Goal: Understand process/instructions: Learn about a topic

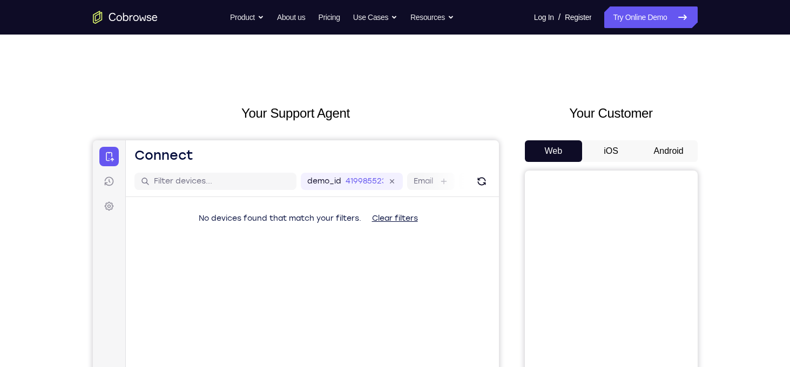
click at [654, 152] on button "Android" at bounding box center [669, 151] width 58 height 22
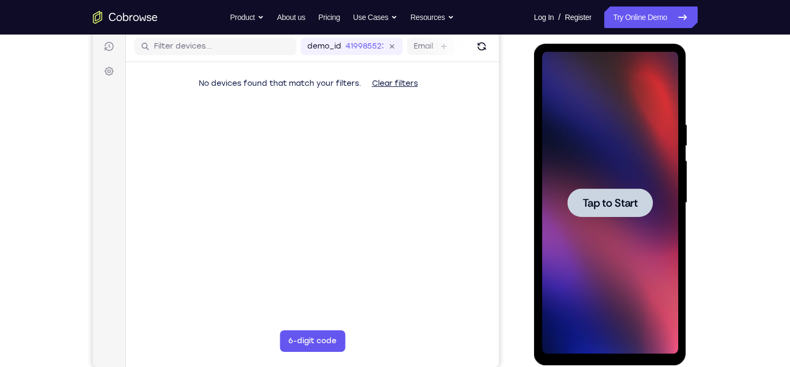
click at [628, 201] on span "Tap to Start" at bounding box center [609, 203] width 55 height 11
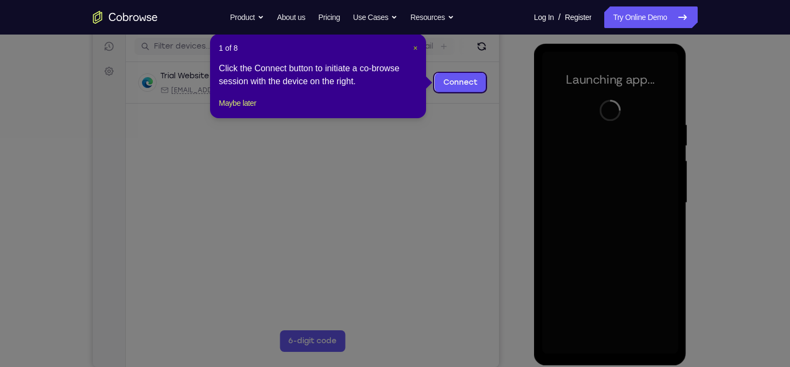
click at [414, 45] on span "×" at bounding box center [415, 48] width 4 height 9
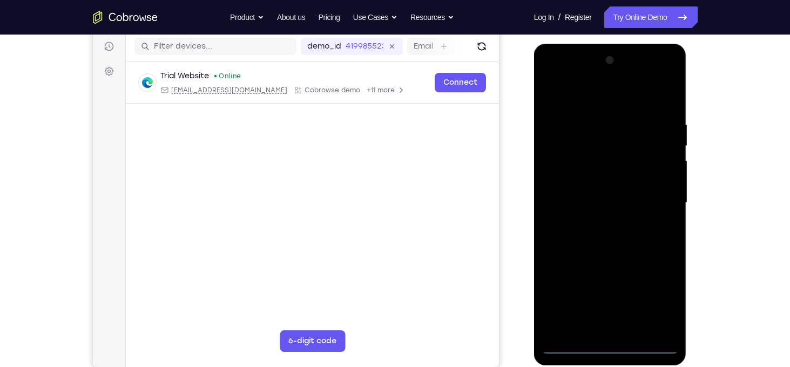
click at [616, 343] on div at bounding box center [610, 203] width 136 height 302
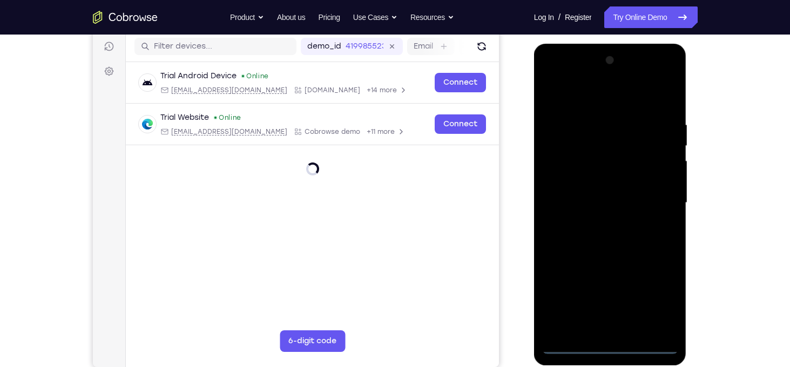
drag, startPoint x: 663, startPoint y: 325, endPoint x: 664, endPoint y: 312, distance: 13.0
click at [664, 312] on div at bounding box center [610, 203] width 136 height 302
click at [661, 298] on div at bounding box center [610, 203] width 136 height 302
click at [577, 104] on div at bounding box center [610, 203] width 136 height 302
click at [663, 207] on div at bounding box center [610, 203] width 136 height 302
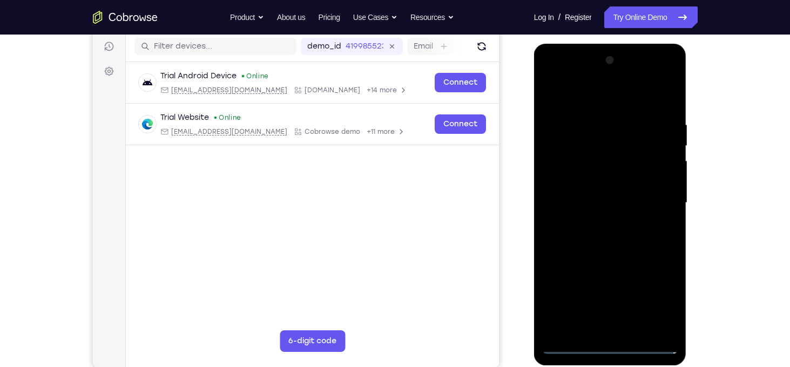
click at [599, 220] on div at bounding box center [610, 203] width 136 height 302
click at [594, 190] on div at bounding box center [610, 203] width 136 height 302
click at [592, 187] on div at bounding box center [610, 203] width 136 height 302
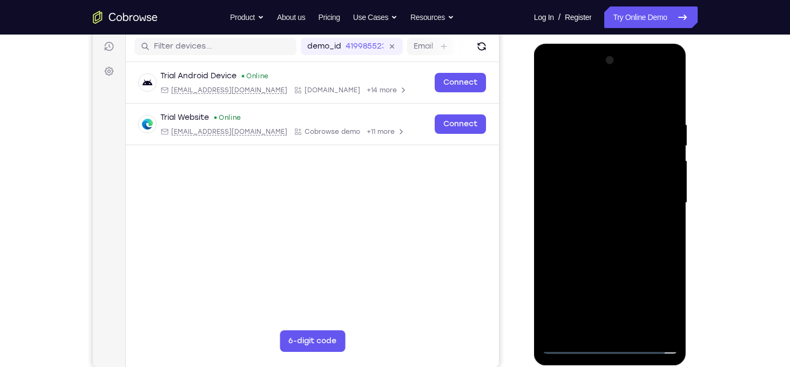
click at [594, 203] on div at bounding box center [610, 203] width 136 height 302
click at [629, 255] on div at bounding box center [610, 203] width 136 height 302
drag, startPoint x: 617, startPoint y: 95, endPoint x: 620, endPoint y: 55, distance: 40.1
click at [620, 55] on div at bounding box center [610, 203] width 136 height 302
click at [593, 330] on div at bounding box center [610, 203] width 136 height 302
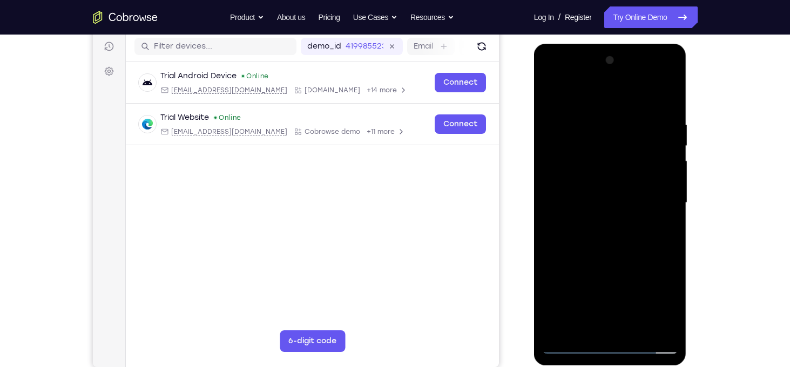
click at [573, 98] on div at bounding box center [610, 203] width 136 height 302
click at [595, 141] on div at bounding box center [610, 203] width 136 height 302
click at [611, 166] on div at bounding box center [610, 203] width 136 height 302
click at [593, 184] on div at bounding box center [610, 203] width 136 height 302
click at [560, 127] on div at bounding box center [610, 203] width 136 height 302
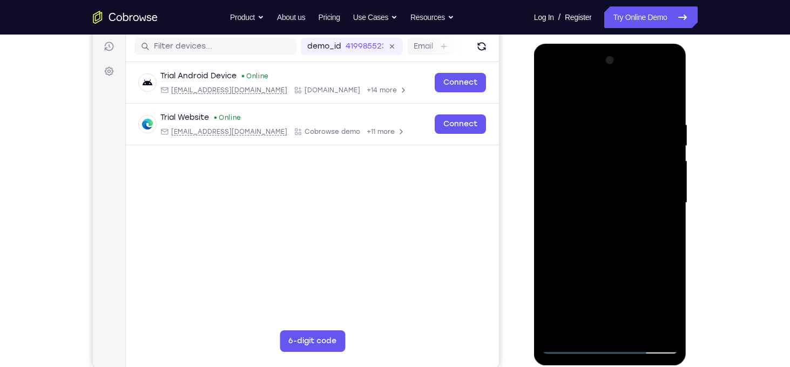
scroll to position [146, 0]
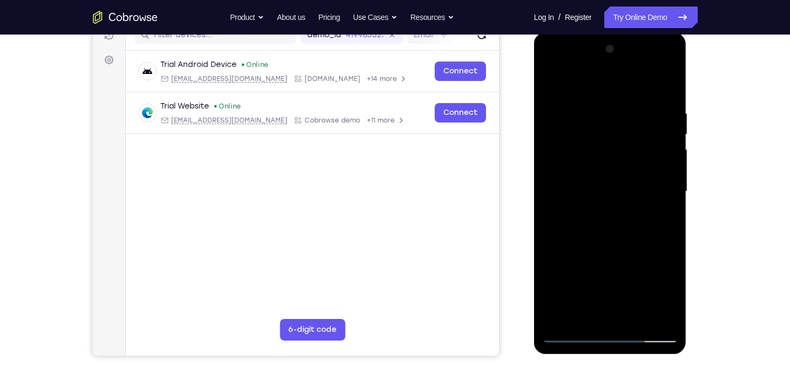
click at [566, 115] on div at bounding box center [610, 191] width 136 height 302
click at [549, 115] on div at bounding box center [610, 191] width 136 height 302
click at [550, 115] on div at bounding box center [610, 191] width 136 height 302
click at [613, 120] on div at bounding box center [610, 191] width 136 height 302
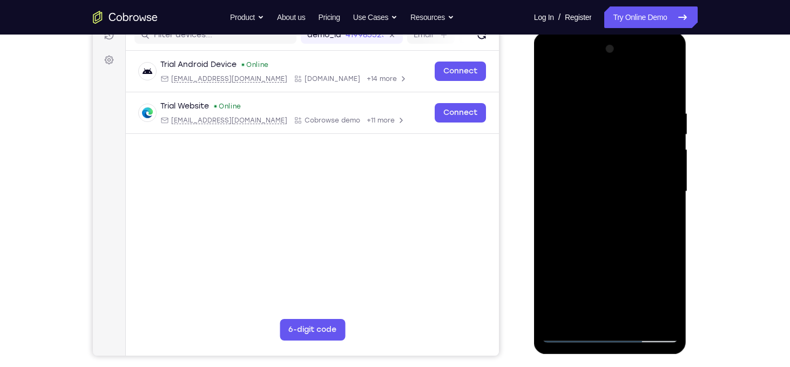
click at [623, 230] on div at bounding box center [610, 191] width 136 height 302
click at [640, 124] on div at bounding box center [610, 191] width 136 height 302
click at [550, 79] on div at bounding box center [610, 191] width 136 height 302
click at [591, 114] on div at bounding box center [610, 191] width 136 height 302
click at [545, 82] on div at bounding box center [610, 191] width 136 height 302
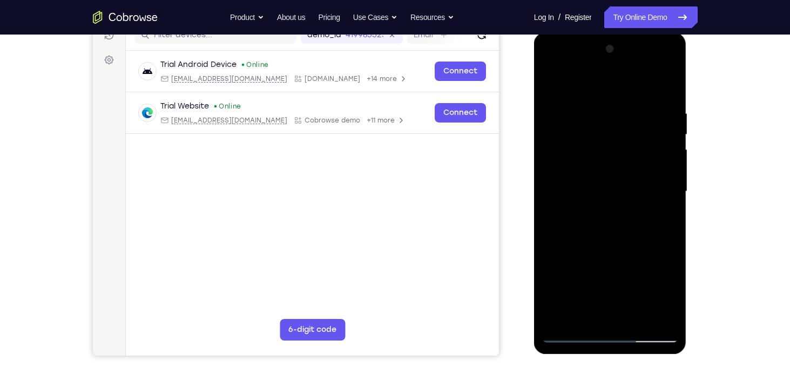
click at [594, 132] on div at bounding box center [610, 191] width 136 height 302
drag, startPoint x: 604, startPoint y: 229, endPoint x: 607, endPoint y: 141, distance: 87.5
click at [607, 141] on div at bounding box center [610, 191] width 136 height 302
drag, startPoint x: 635, startPoint y: 252, endPoint x: 628, endPoint y: 157, distance: 95.2
click at [628, 157] on div at bounding box center [610, 191] width 136 height 302
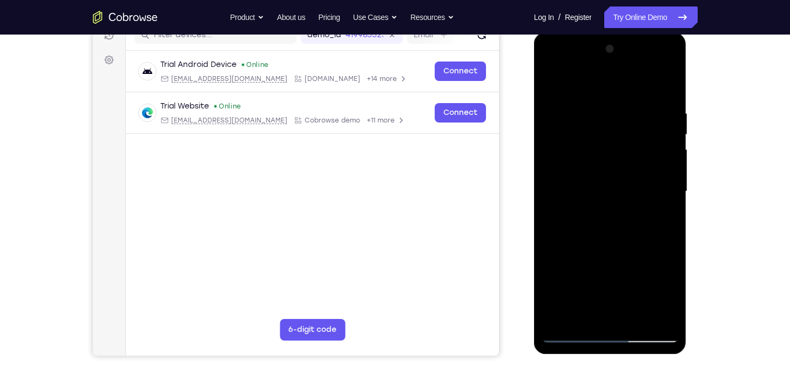
drag, startPoint x: 618, startPoint y: 244, endPoint x: 623, endPoint y: 202, distance: 42.9
click at [623, 202] on div at bounding box center [610, 191] width 136 height 302
click at [578, 241] on div at bounding box center [610, 191] width 136 height 302
drag, startPoint x: 651, startPoint y: 187, endPoint x: 648, endPoint y: 235, distance: 47.6
click at [648, 235] on div at bounding box center [610, 191] width 136 height 302
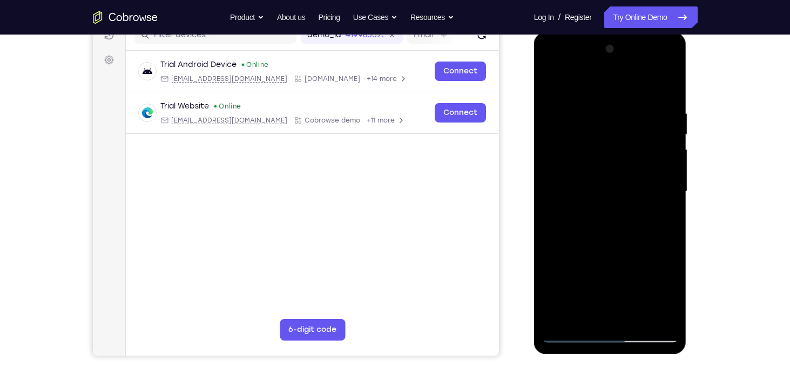
click at [574, 336] on div at bounding box center [610, 191] width 136 height 302
click at [622, 199] on div at bounding box center [610, 191] width 136 height 302
click at [587, 320] on div at bounding box center [610, 191] width 136 height 302
click at [609, 139] on div at bounding box center [610, 191] width 136 height 302
drag, startPoint x: 635, startPoint y: 172, endPoint x: 640, endPoint y: 208, distance: 35.9
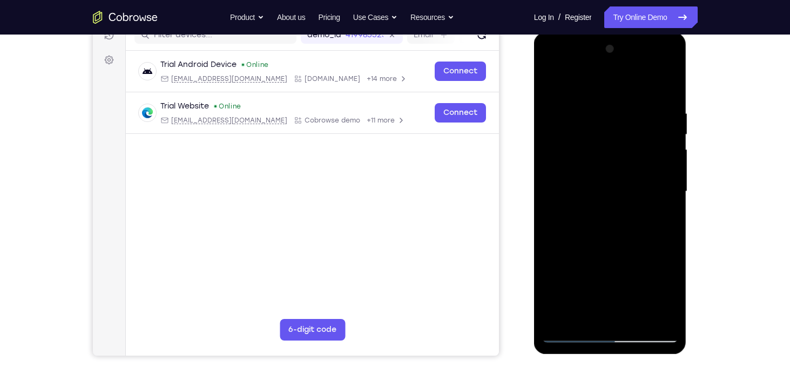
click at [640, 208] on div at bounding box center [610, 191] width 136 height 302
click at [578, 91] on div at bounding box center [610, 191] width 136 height 302
drag, startPoint x: 647, startPoint y: 223, endPoint x: 640, endPoint y: 181, distance: 42.1
click at [640, 181] on div at bounding box center [610, 191] width 136 height 302
drag, startPoint x: 631, startPoint y: 213, endPoint x: 629, endPoint y: 163, distance: 50.2
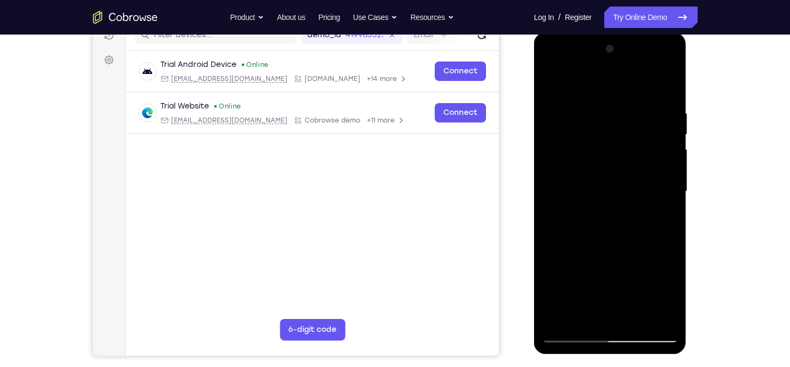
click at [629, 163] on div at bounding box center [610, 191] width 136 height 302
drag, startPoint x: 623, startPoint y: 214, endPoint x: 625, endPoint y: 153, distance: 61.0
click at [625, 153] on div at bounding box center [610, 191] width 136 height 302
drag, startPoint x: 631, startPoint y: 187, endPoint x: 628, endPoint y: 154, distance: 33.6
click at [628, 154] on div at bounding box center [610, 191] width 136 height 302
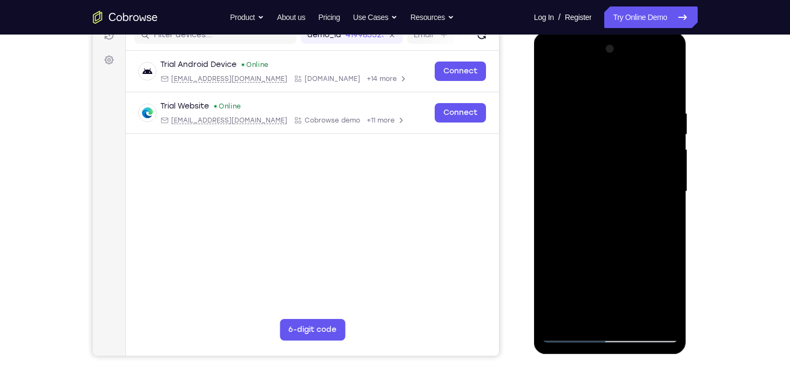
drag, startPoint x: 631, startPoint y: 130, endPoint x: 630, endPoint y: 95, distance: 35.1
click at [630, 95] on div at bounding box center [610, 191] width 136 height 302
drag, startPoint x: 627, startPoint y: 127, endPoint x: 618, endPoint y: 253, distance: 126.1
click at [618, 253] on div at bounding box center [610, 191] width 136 height 302
drag, startPoint x: 623, startPoint y: 221, endPoint x: 613, endPoint y: 287, distance: 66.1
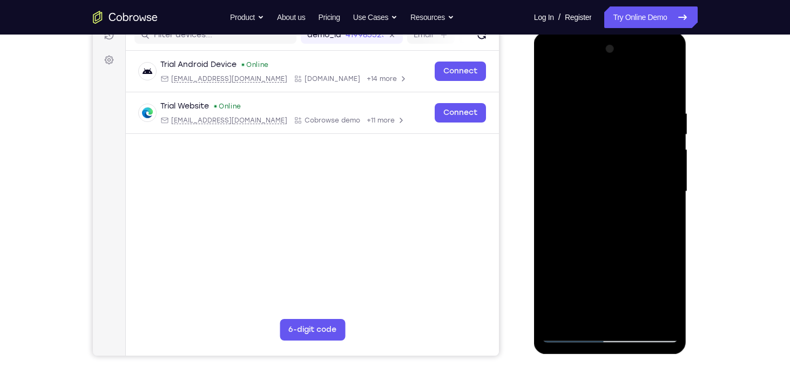
click at [613, 287] on div at bounding box center [610, 191] width 136 height 302
drag, startPoint x: 593, startPoint y: 241, endPoint x: 573, endPoint y: 147, distance: 96.4
click at [573, 147] on div at bounding box center [610, 191] width 136 height 302
click at [627, 315] on div at bounding box center [610, 191] width 136 height 302
click at [621, 246] on div at bounding box center [610, 191] width 136 height 302
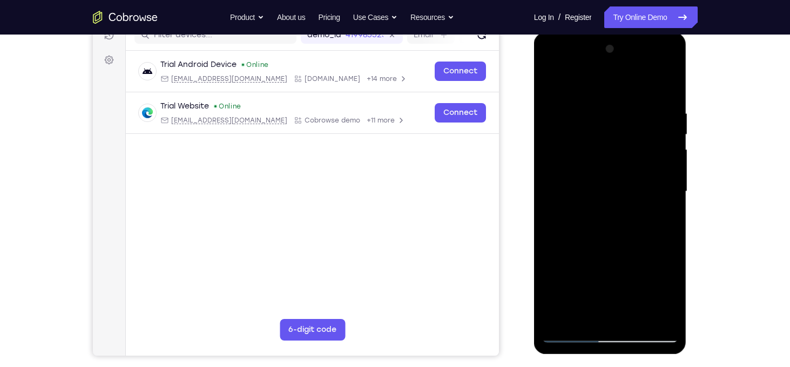
click at [593, 184] on div at bounding box center [610, 191] width 136 height 302
click at [596, 310] on div at bounding box center [610, 191] width 136 height 302
click at [647, 312] on div at bounding box center [610, 191] width 136 height 302
click at [664, 220] on div at bounding box center [610, 191] width 136 height 302
click at [607, 117] on div at bounding box center [610, 191] width 136 height 302
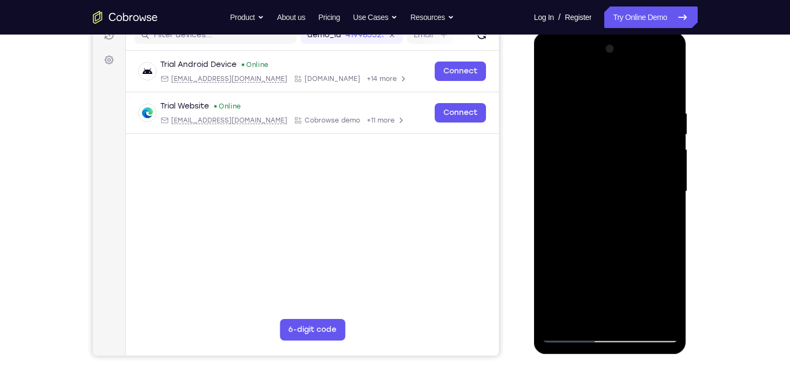
click at [556, 319] on div at bounding box center [610, 191] width 136 height 302
drag, startPoint x: 580, startPoint y: 258, endPoint x: 584, endPoint y: 219, distance: 39.6
click at [584, 219] on div at bounding box center [610, 191] width 136 height 302
drag, startPoint x: 584, startPoint y: 219, endPoint x: 576, endPoint y: 288, distance: 70.1
click at [576, 288] on div at bounding box center [610, 191] width 136 height 302
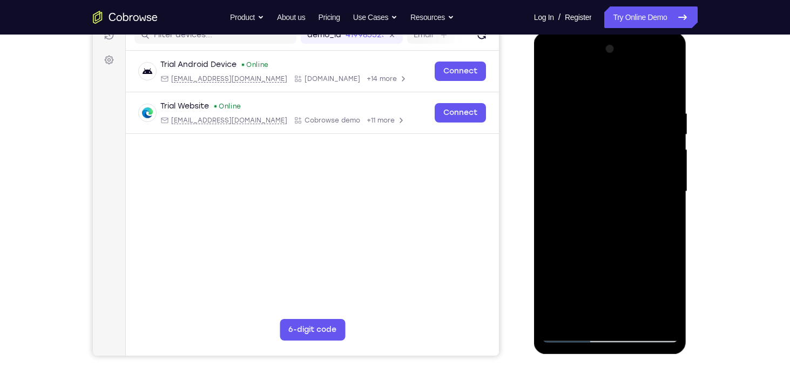
click at [665, 104] on div at bounding box center [610, 191] width 136 height 302
click at [663, 162] on div at bounding box center [610, 191] width 136 height 302
click at [665, 87] on div at bounding box center [610, 191] width 136 height 302
drag, startPoint x: 608, startPoint y: 239, endPoint x: 627, endPoint y: 149, distance: 92.2
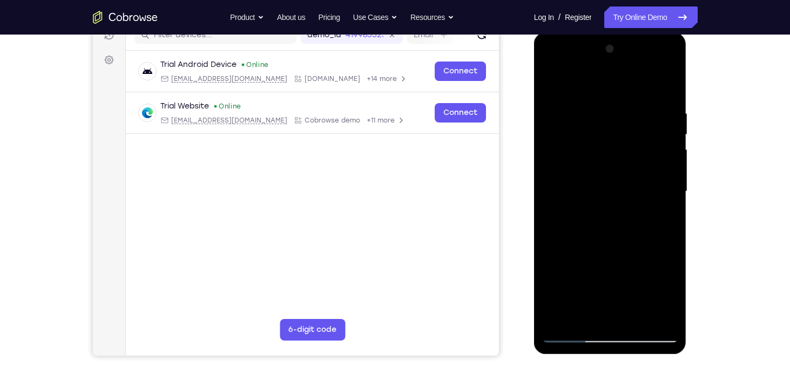
click at [627, 149] on div at bounding box center [610, 191] width 136 height 302
drag, startPoint x: 615, startPoint y: 256, endPoint x: 630, endPoint y: 157, distance: 101.0
click at [630, 157] on div at bounding box center [610, 191] width 136 height 302
drag, startPoint x: 617, startPoint y: 214, endPoint x: 643, endPoint y: 87, distance: 128.8
click at [643, 87] on div at bounding box center [610, 191] width 136 height 302
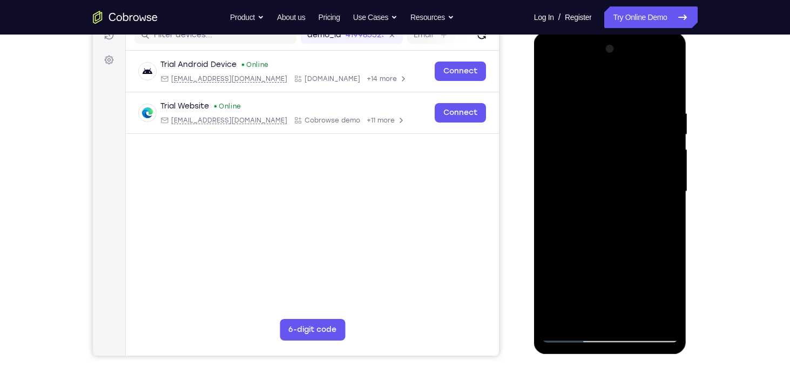
drag, startPoint x: 615, startPoint y: 208, endPoint x: 637, endPoint y: 103, distance: 107.1
click at [637, 103] on div at bounding box center [610, 191] width 136 height 302
drag, startPoint x: 613, startPoint y: 242, endPoint x: 649, endPoint y: 125, distance: 122.4
click at [649, 125] on div at bounding box center [610, 191] width 136 height 302
click at [662, 316] on div at bounding box center [610, 191] width 136 height 302
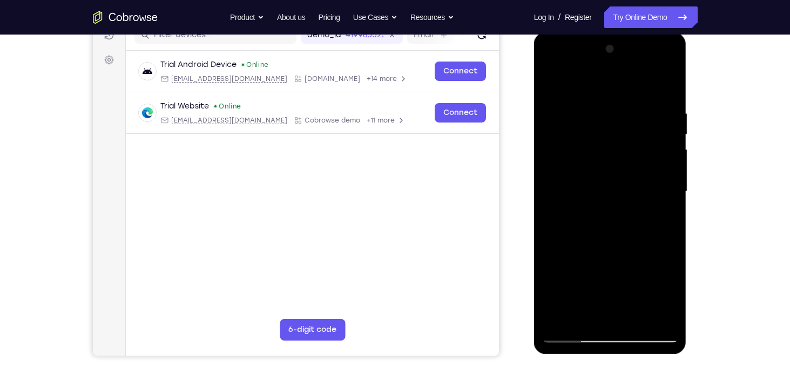
click at [657, 146] on div at bounding box center [610, 191] width 136 height 302
drag, startPoint x: 605, startPoint y: 271, endPoint x: 619, endPoint y: 148, distance: 124.4
click at [619, 148] on div at bounding box center [610, 191] width 136 height 302
drag, startPoint x: 606, startPoint y: 234, endPoint x: 627, endPoint y: 88, distance: 147.8
click at [627, 88] on div at bounding box center [610, 191] width 136 height 302
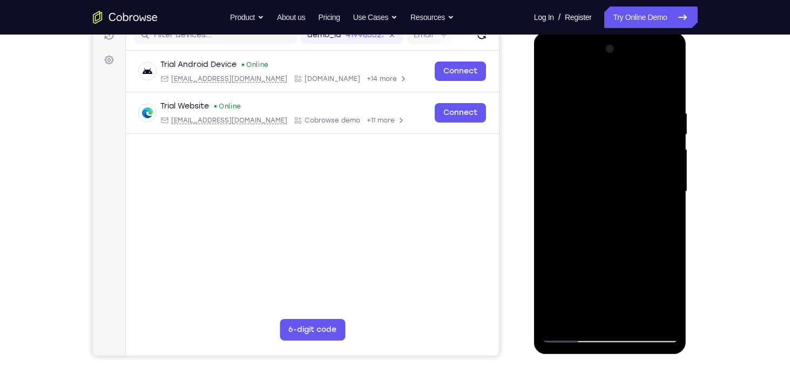
click at [552, 84] on div at bounding box center [610, 191] width 136 height 302
click at [565, 105] on div at bounding box center [610, 191] width 136 height 302
drag, startPoint x: 623, startPoint y: 128, endPoint x: 611, endPoint y: 205, distance: 78.2
click at [611, 205] on div at bounding box center [610, 191] width 136 height 302
click at [675, 303] on div at bounding box center [610, 191] width 136 height 302
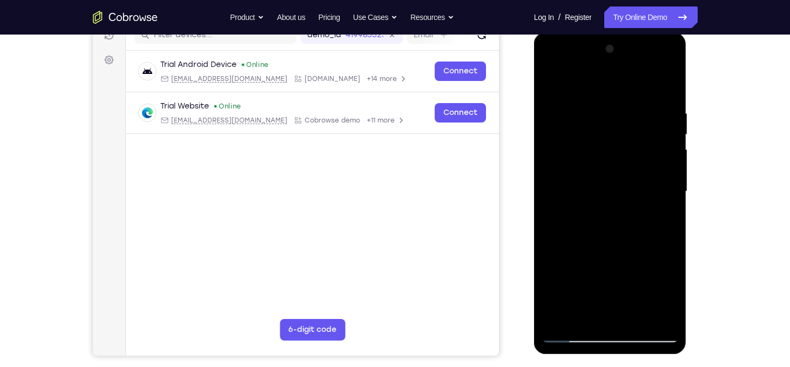
click at [555, 166] on div at bounding box center [610, 191] width 136 height 302
click at [670, 52] on div at bounding box center [610, 191] width 136 height 302
